Goal: Task Accomplishment & Management: Use online tool/utility

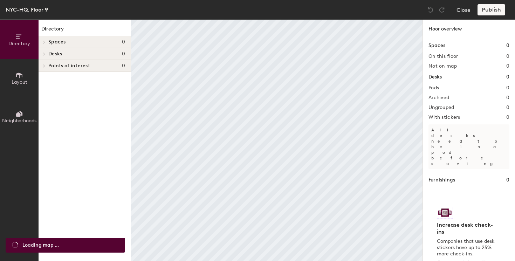
click at [95, 41] on h4 "Spaces 0" at bounding box center [86, 42] width 77 height 6
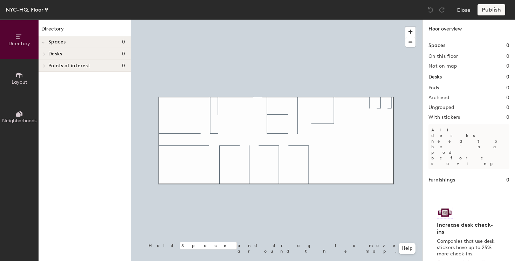
click at [61, 40] on span "Spaces" at bounding box center [57, 42] width 18 height 6
click at [23, 77] on button "Layout" at bounding box center [19, 78] width 39 height 39
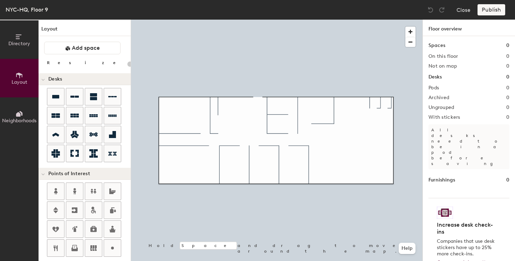
click at [24, 47] on button "Directory" at bounding box center [19, 39] width 39 height 39
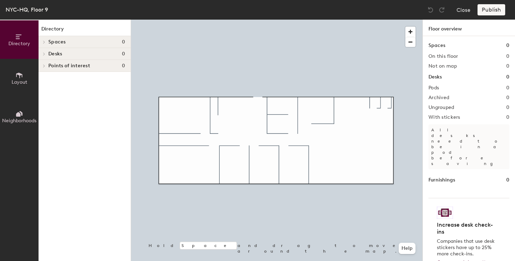
click at [16, 85] on button "Layout" at bounding box center [19, 78] width 39 height 39
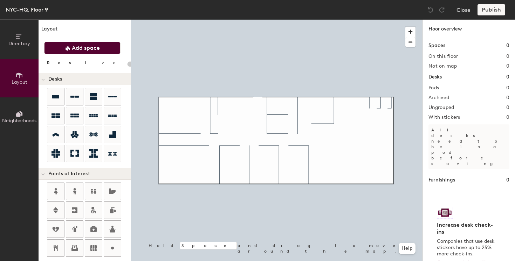
click at [80, 47] on span "Add space" at bounding box center [86, 47] width 28 height 7
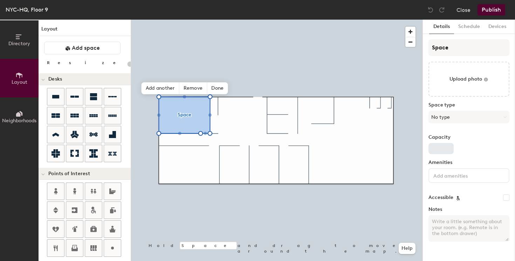
type input "20"
click at [471, 118] on button "No type" at bounding box center [468, 117] width 81 height 13
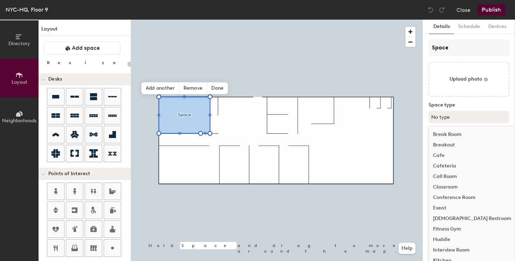
click at [465, 117] on button "No type" at bounding box center [468, 117] width 81 height 13
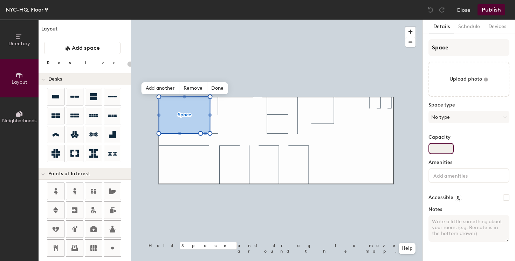
click at [448, 147] on input "Capacity" at bounding box center [440, 148] width 25 height 11
click at [462, 177] on input at bounding box center [463, 175] width 63 height 8
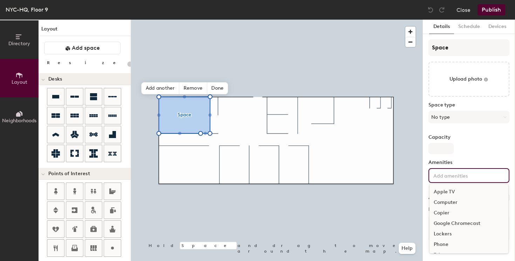
click at [474, 177] on input at bounding box center [463, 175] width 63 height 8
click at [480, 151] on div "Capacity" at bounding box center [468, 145] width 81 height 20
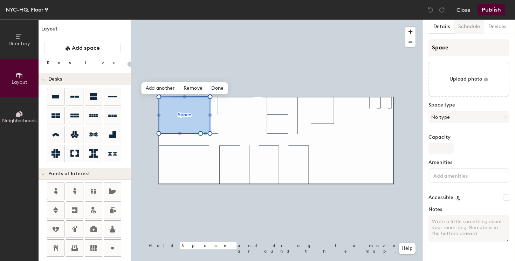
click at [472, 31] on button "Schedule" at bounding box center [469, 27] width 30 height 14
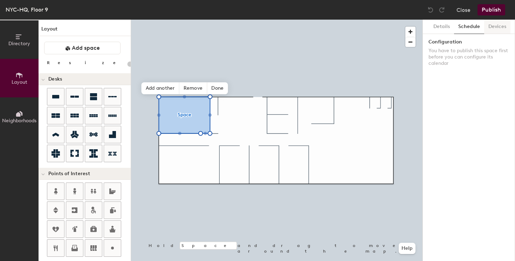
click at [503, 33] on button "Devices" at bounding box center [497, 27] width 26 height 14
click at [444, 28] on button "Details" at bounding box center [441, 27] width 25 height 14
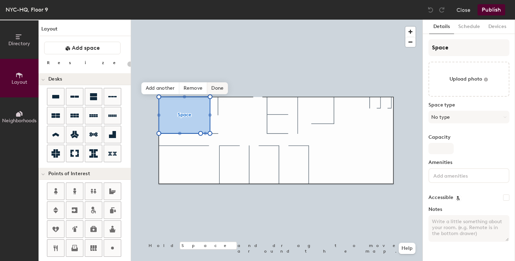
click at [214, 86] on span "Done" at bounding box center [217, 88] width 21 height 12
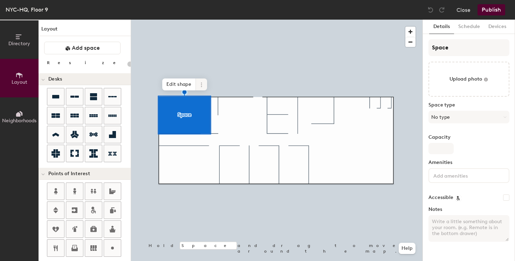
click at [199, 83] on icon at bounding box center [202, 85] width 6 height 6
click at [203, 126] on span "Delete" at bounding box center [226, 125] width 62 height 12
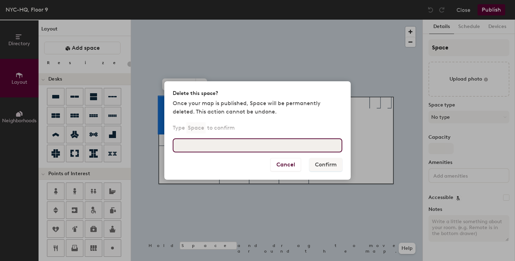
click at [290, 148] on input at bounding box center [258, 145] width 170 height 14
type input "Space"
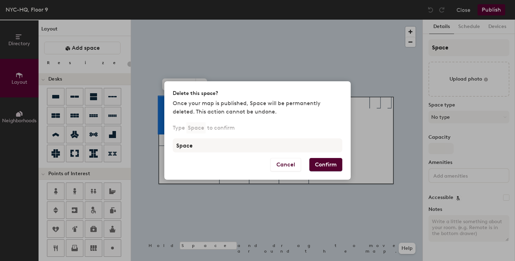
click at [336, 167] on button "Confirm" at bounding box center [325, 164] width 33 height 13
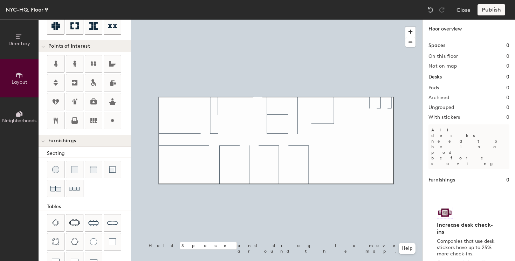
scroll to position [136, 0]
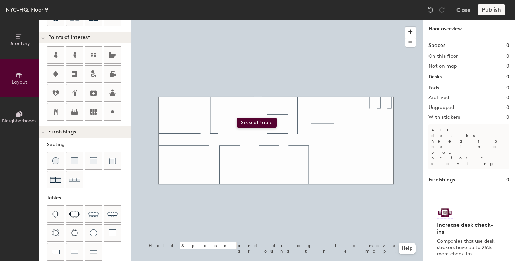
click at [237, 118] on div "Directory Layout Neighborhoods Layout Add space Resize Desks Points of Interest…" at bounding box center [257, 140] width 515 height 241
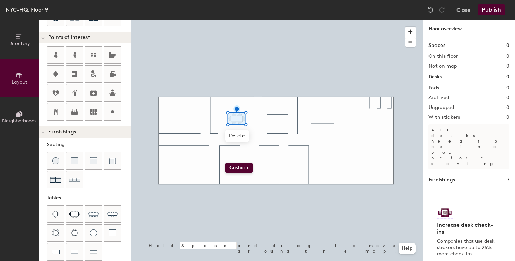
click at [225, 163] on div "Directory Layout Neighborhoods Layout Add space Resize Desks Points of Interest…" at bounding box center [257, 140] width 515 height 241
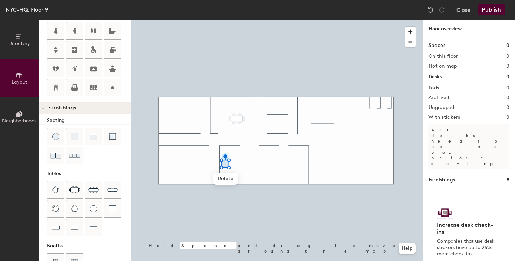
scroll to position [181, 0]
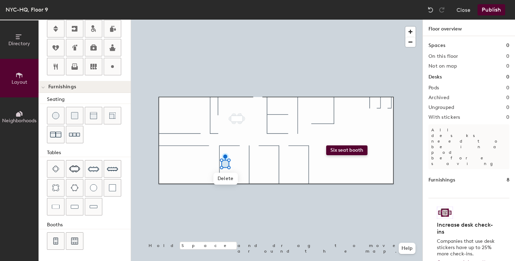
click at [326, 145] on div "Directory Layout Neighborhoods Layout Add space Resize Desks Points of Interest…" at bounding box center [257, 140] width 515 height 241
click at [240, 131] on span "Delete" at bounding box center [237, 134] width 25 height 12
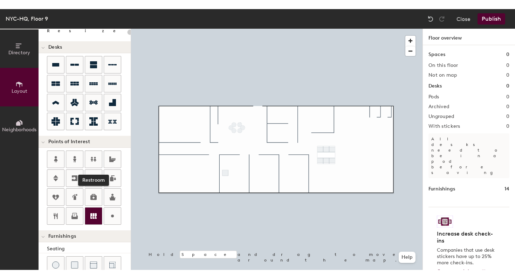
scroll to position [39, 0]
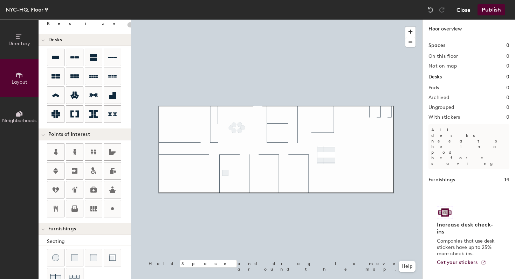
click at [465, 12] on button "Close" at bounding box center [463, 9] width 14 height 11
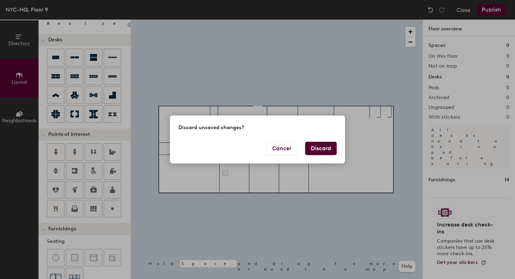
click at [335, 149] on button "Discard" at bounding box center [321, 148] width 32 height 13
type input "20"
